Goal: Transaction & Acquisition: Purchase product/service

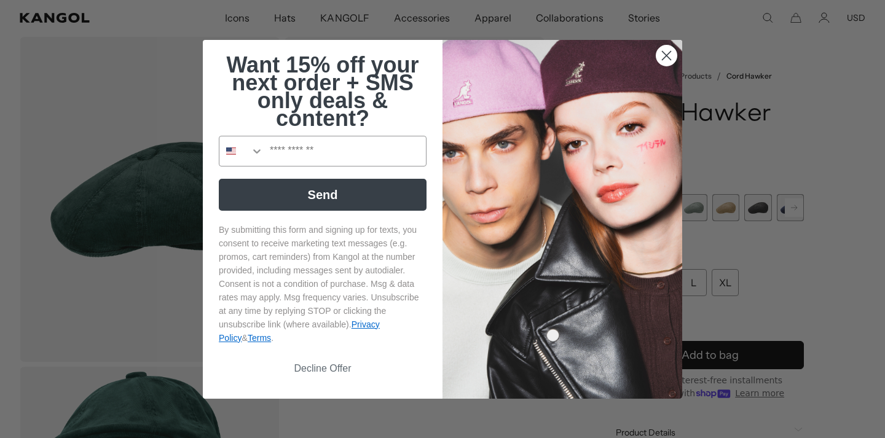
click at [663, 60] on circle "Close dialog" at bounding box center [667, 55] width 20 height 20
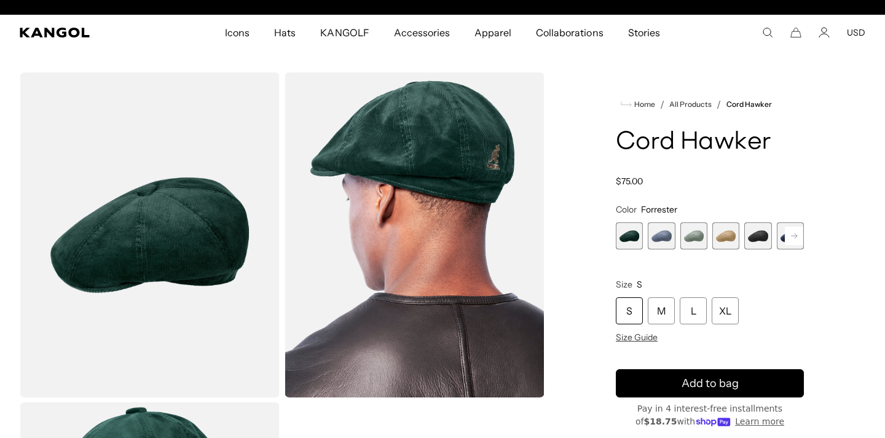
scroll to position [0, 253]
click at [797, 235] on rect at bounding box center [794, 236] width 18 height 18
click at [770, 234] on span "6 of 9" at bounding box center [758, 236] width 27 height 27
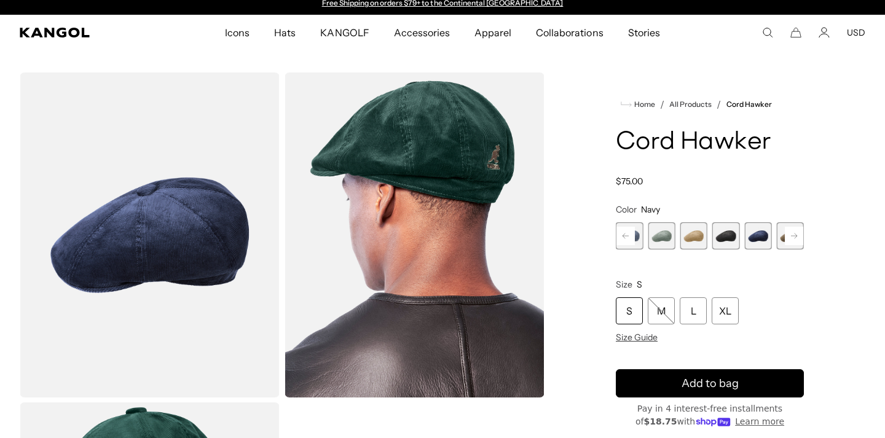
click at [780, 240] on span "7 of 9" at bounding box center [790, 236] width 27 height 27
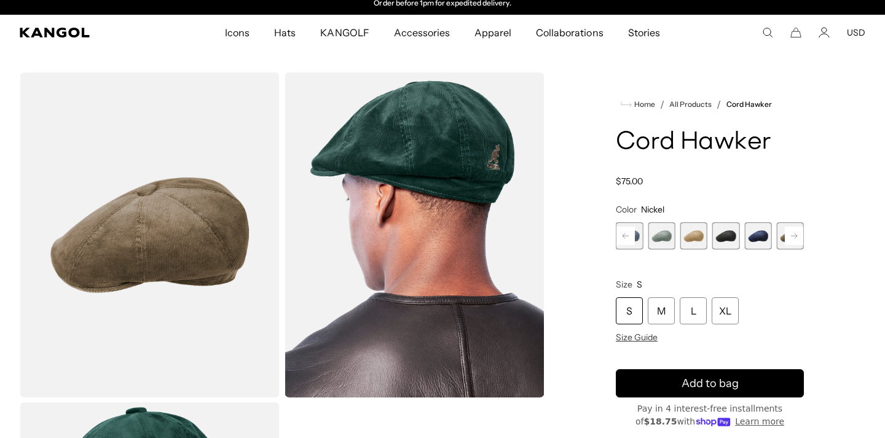
click at [721, 241] on span "5 of 9" at bounding box center [726, 236] width 27 height 27
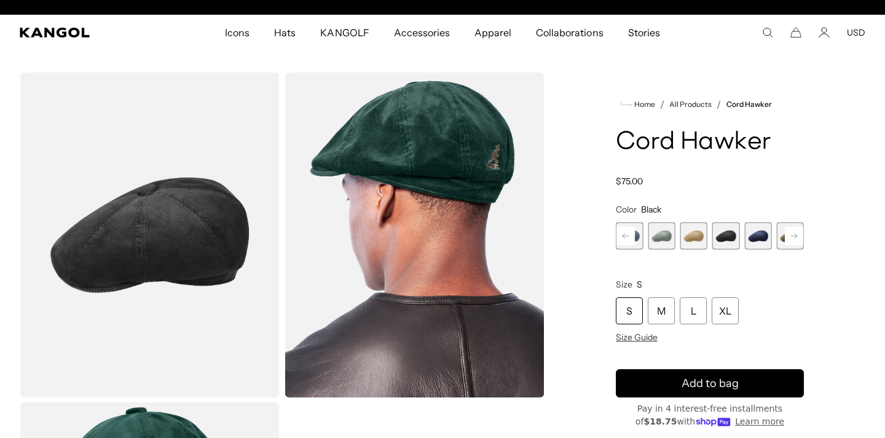
scroll to position [0, 253]
click at [689, 239] on span "4 of 9" at bounding box center [694, 236] width 27 height 27
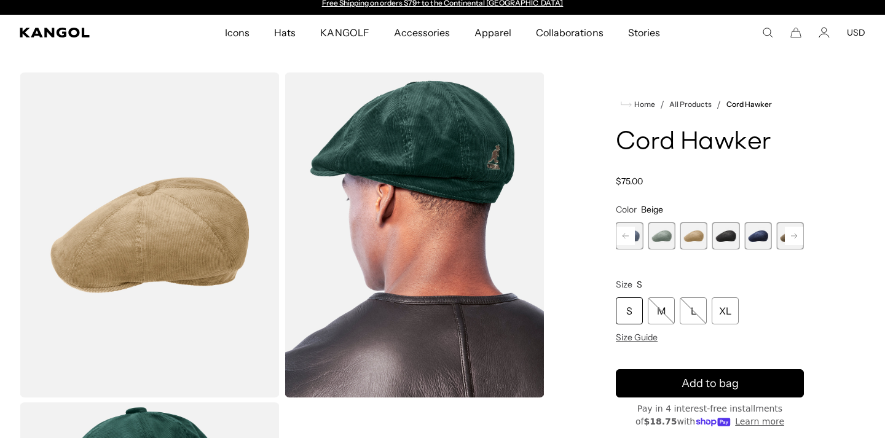
click at [669, 240] on span "3 of 9" at bounding box center [661, 236] width 27 height 27
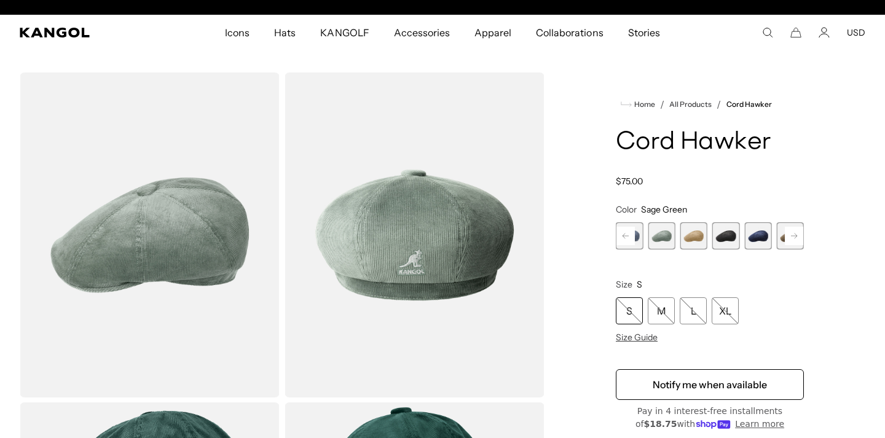
scroll to position [0, 253]
click at [630, 237] on rect at bounding box center [626, 236] width 18 height 18
click at [624, 238] on span "1 of 9" at bounding box center [629, 236] width 27 height 27
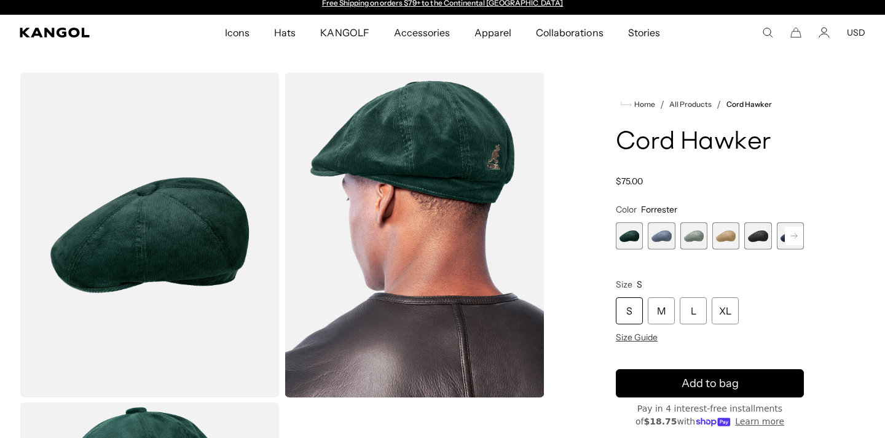
click at [665, 239] on span "2 of 9" at bounding box center [661, 236] width 27 height 27
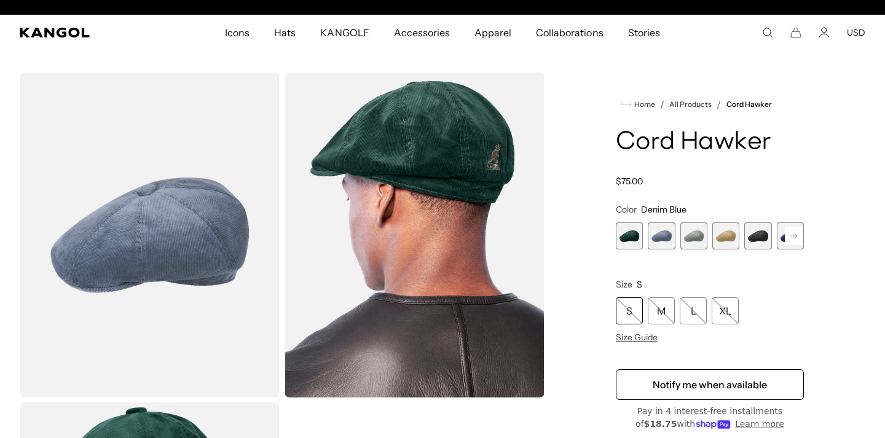
scroll to position [0, 253]
click at [690, 238] on span "3 of 9" at bounding box center [694, 236] width 27 height 27
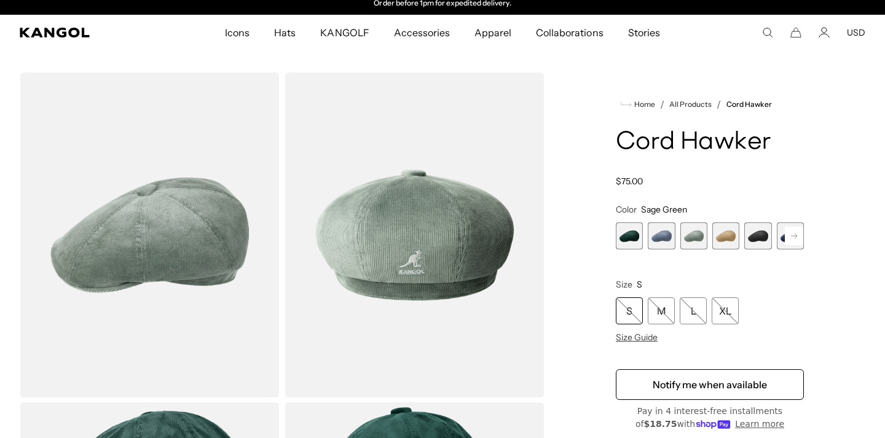
click at [725, 237] on span "4 of 9" at bounding box center [726, 236] width 27 height 27
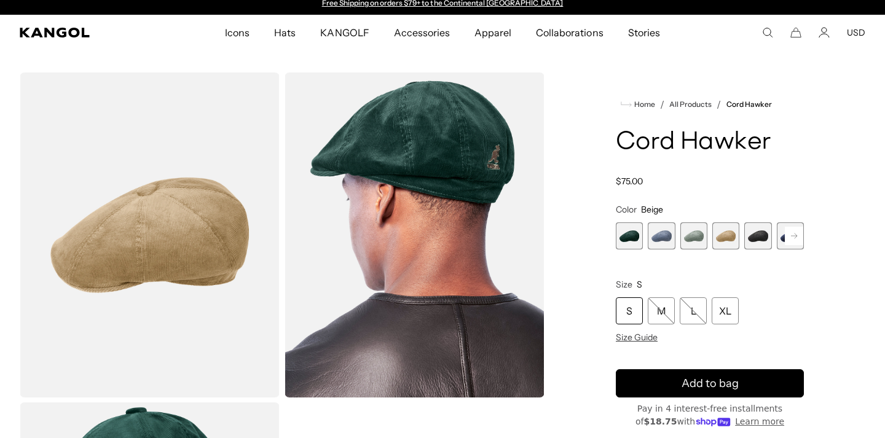
click at [761, 237] on span "5 of 9" at bounding box center [758, 236] width 27 height 27
